Goal: Task Accomplishment & Management: Manage account settings

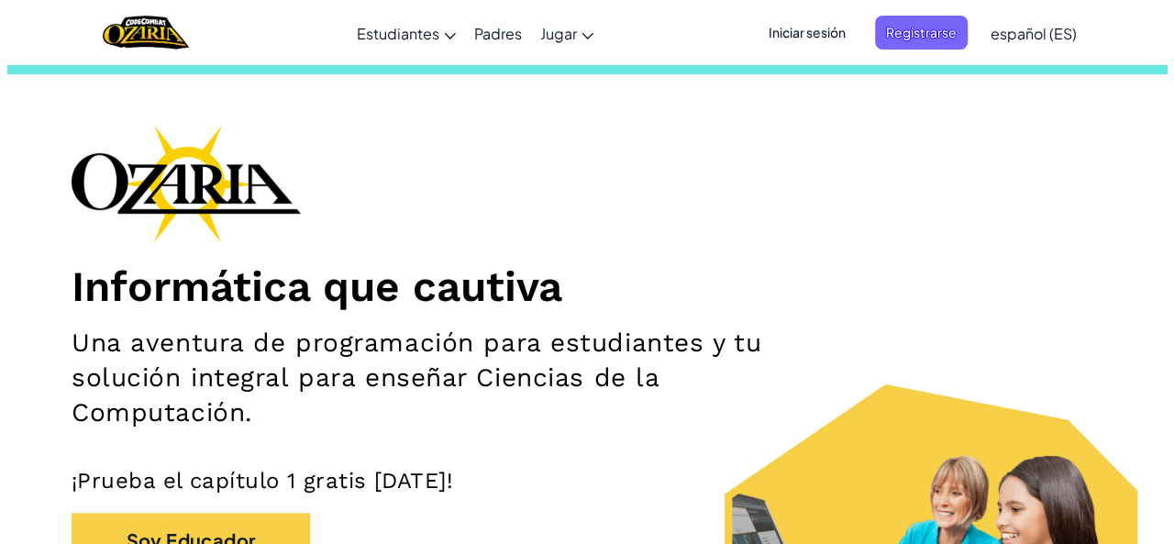
scroll to position [37, 0]
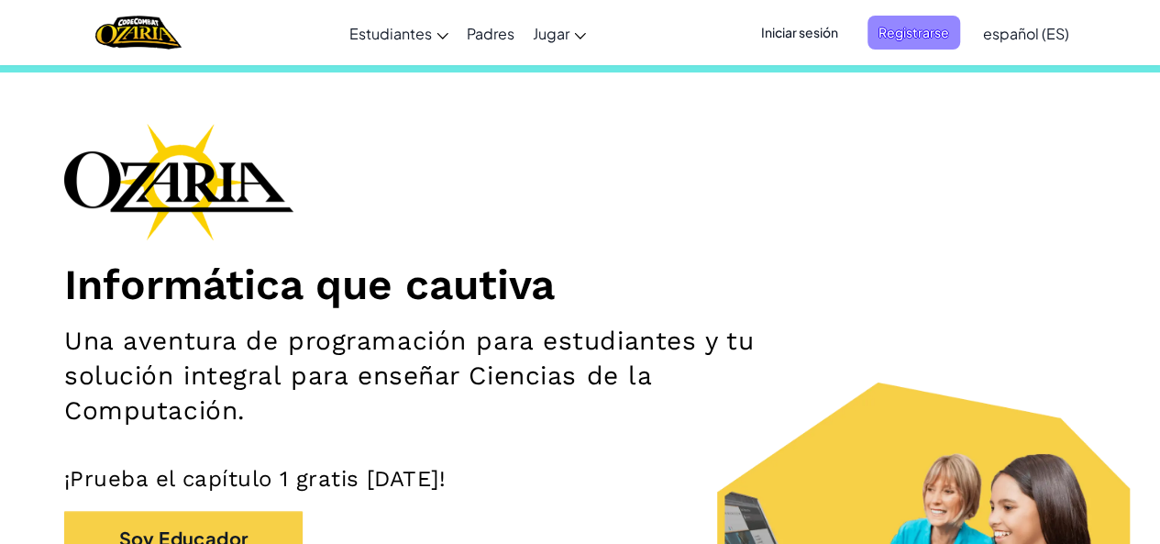
click at [925, 37] on span "Registrarse" at bounding box center [914, 33] width 93 height 34
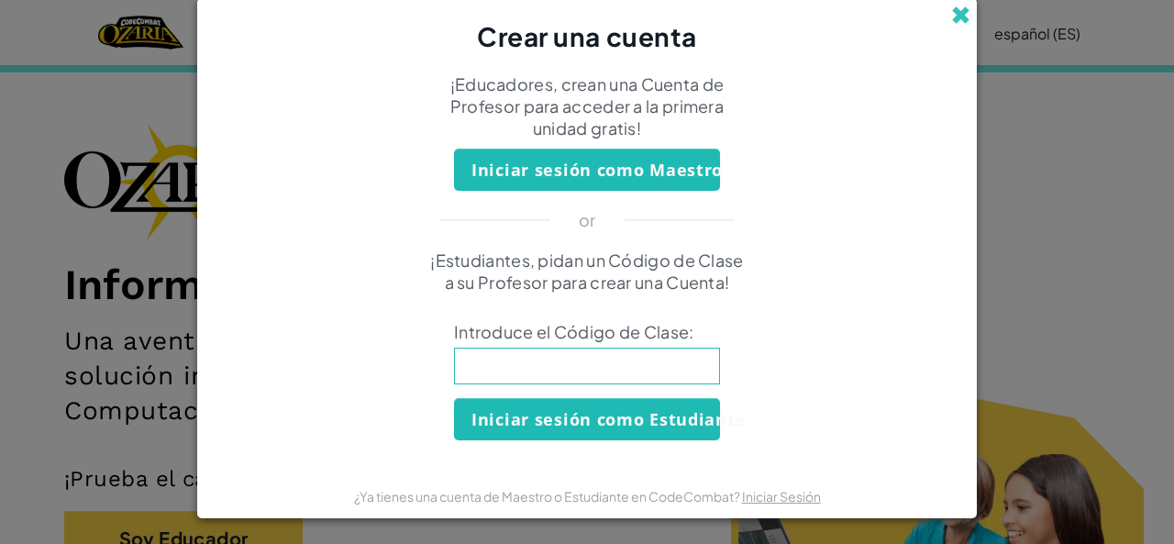
click at [957, 21] on span at bounding box center [960, 15] width 19 height 19
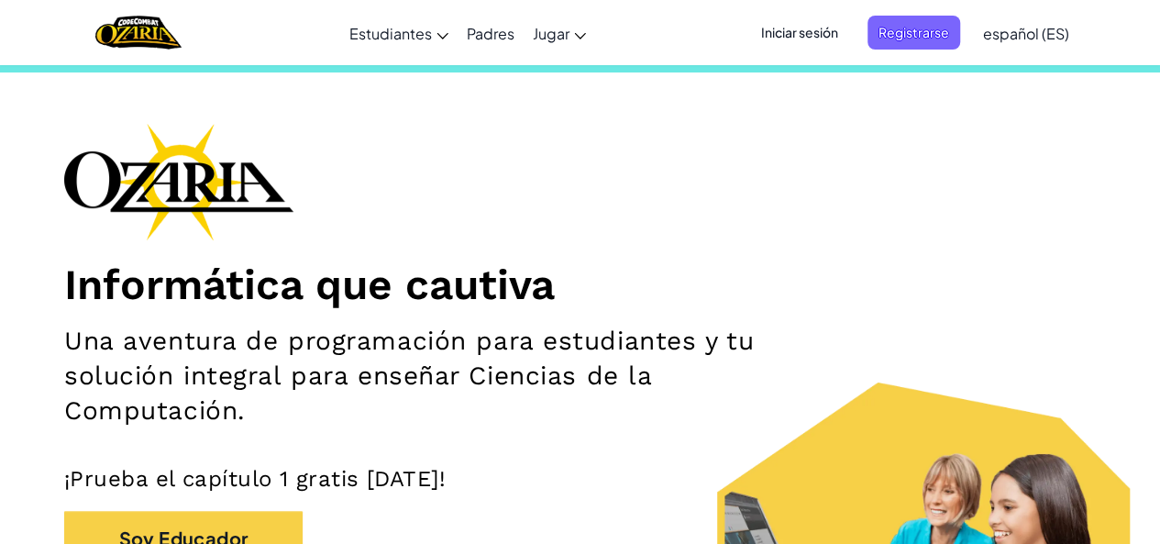
click at [813, 34] on span "Iniciar sesión" at bounding box center [799, 33] width 99 height 34
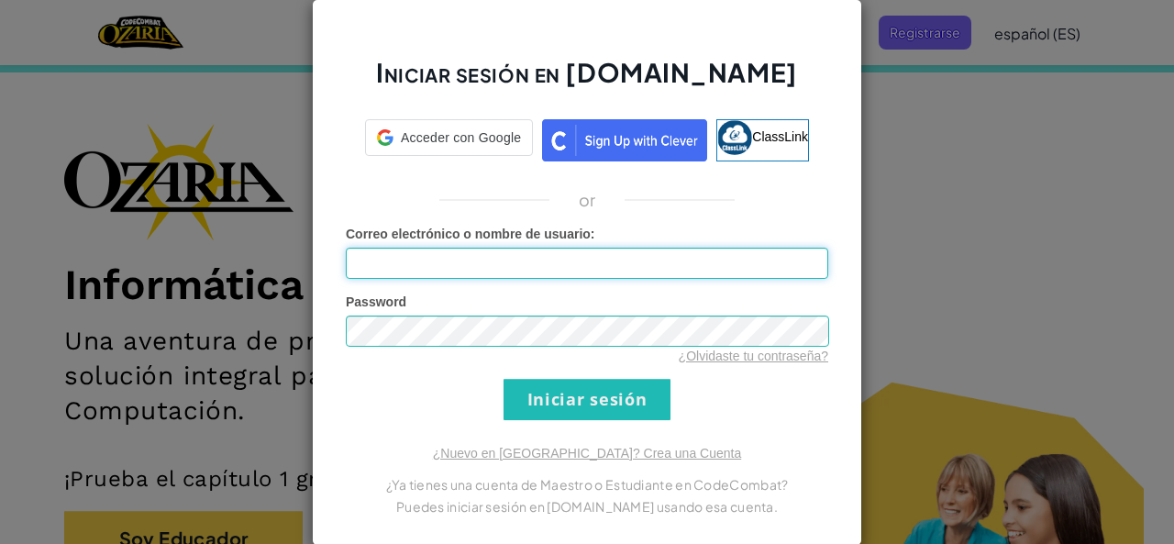
type input "AdrianJF"
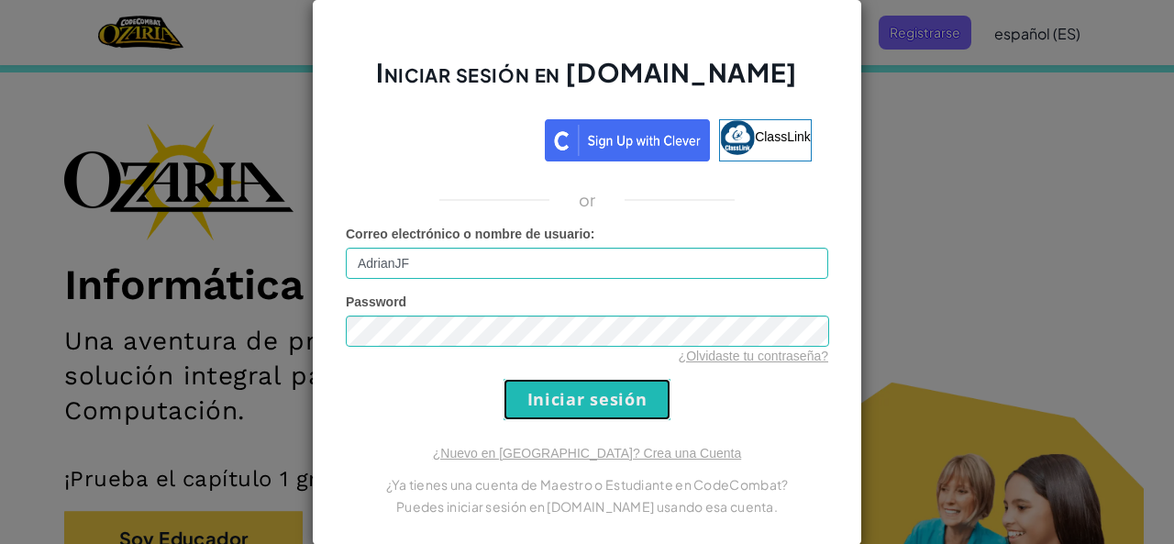
click at [566, 388] on input "Iniciar sesión" at bounding box center [587, 399] width 167 height 41
